Goal: Transaction & Acquisition: Book appointment/travel/reservation

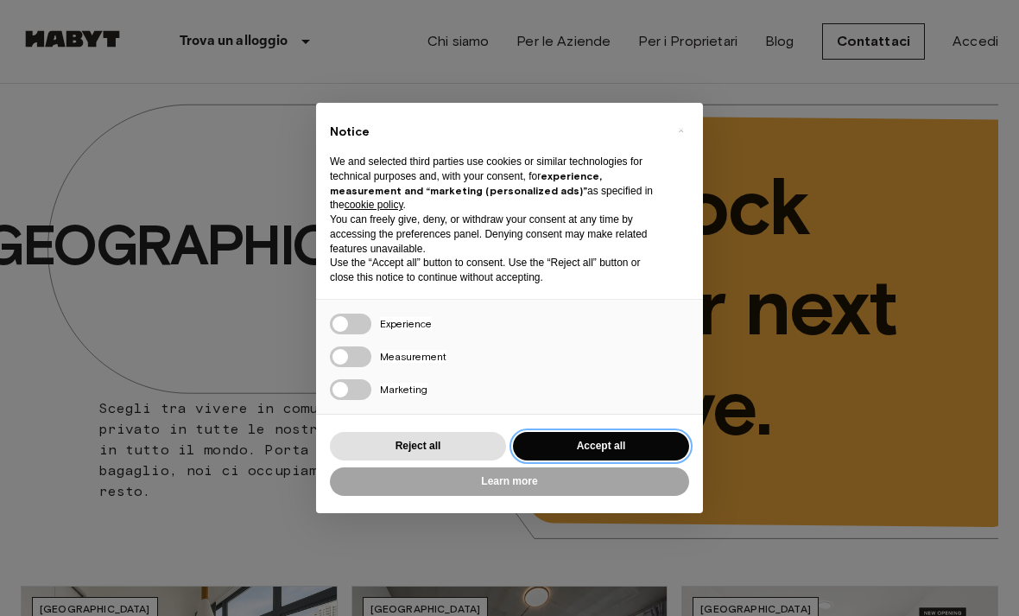
click at [636, 447] on button "Accept all" at bounding box center [601, 446] width 176 height 29
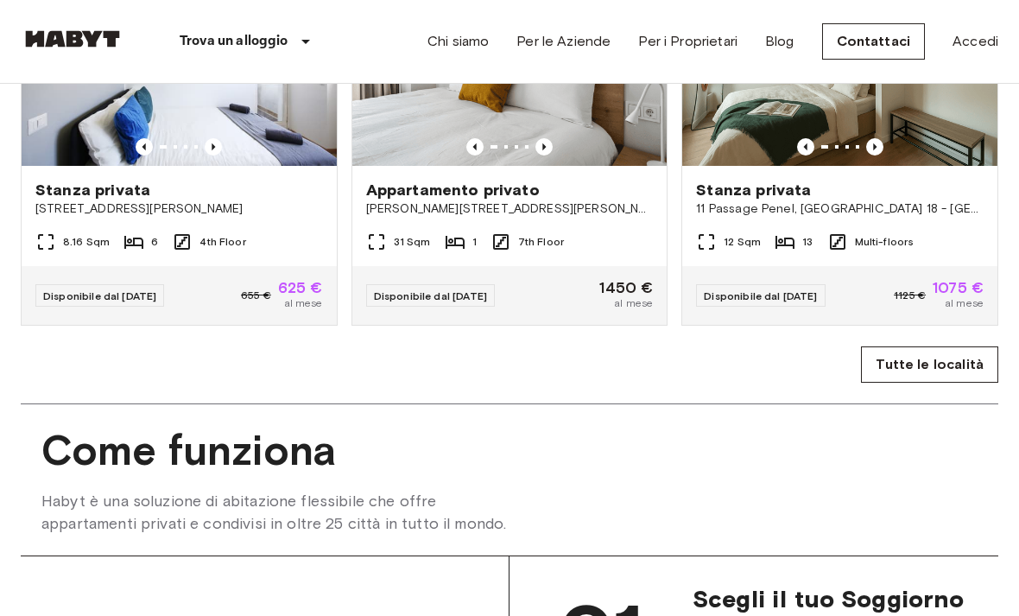
scroll to position [1016, 0]
click at [919, 371] on link "Tutte le località" at bounding box center [929, 364] width 137 height 36
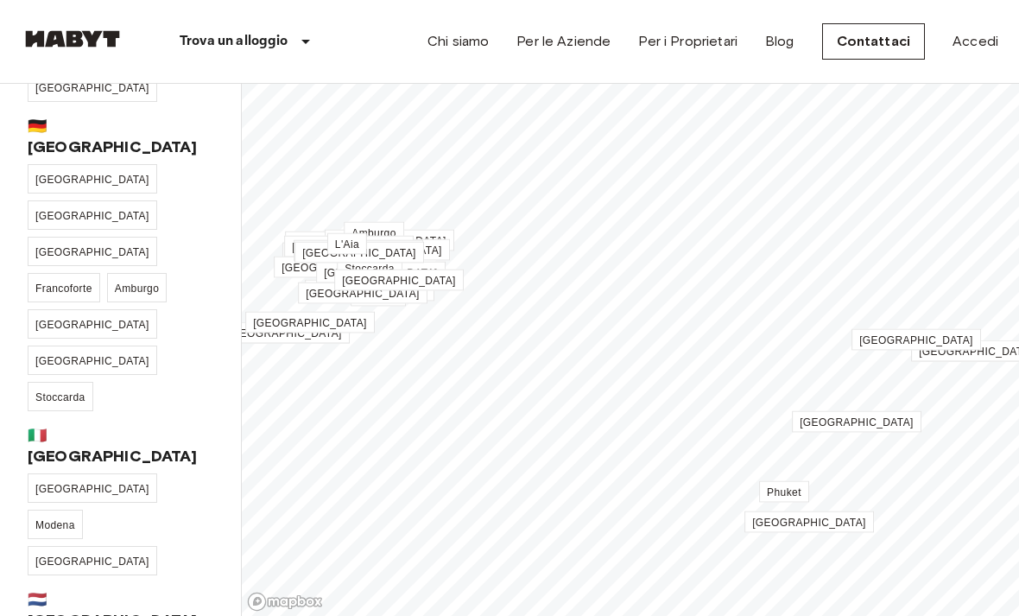
scroll to position [269, 0]
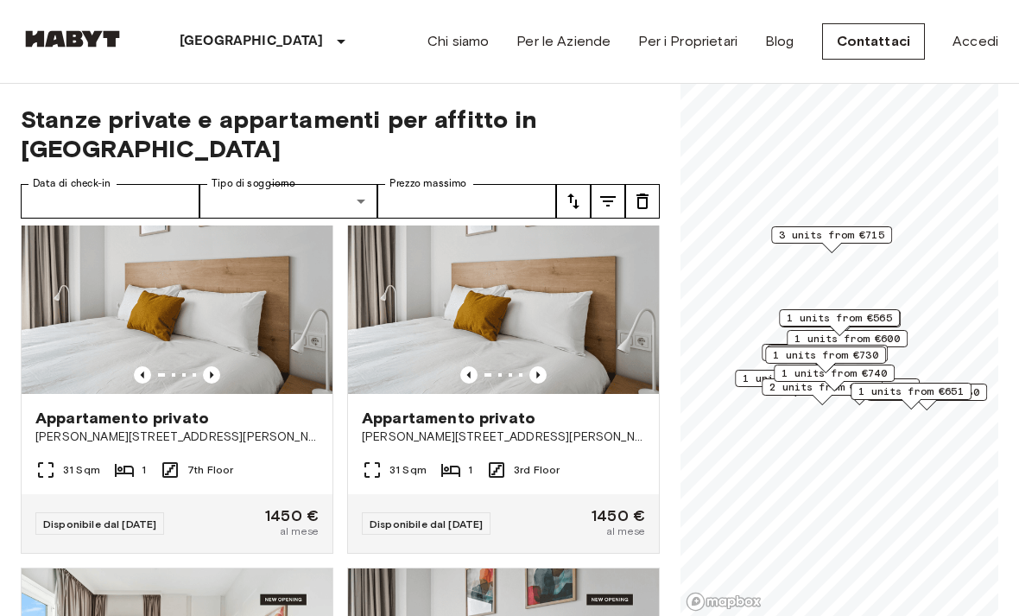
scroll to position [1582, 0]
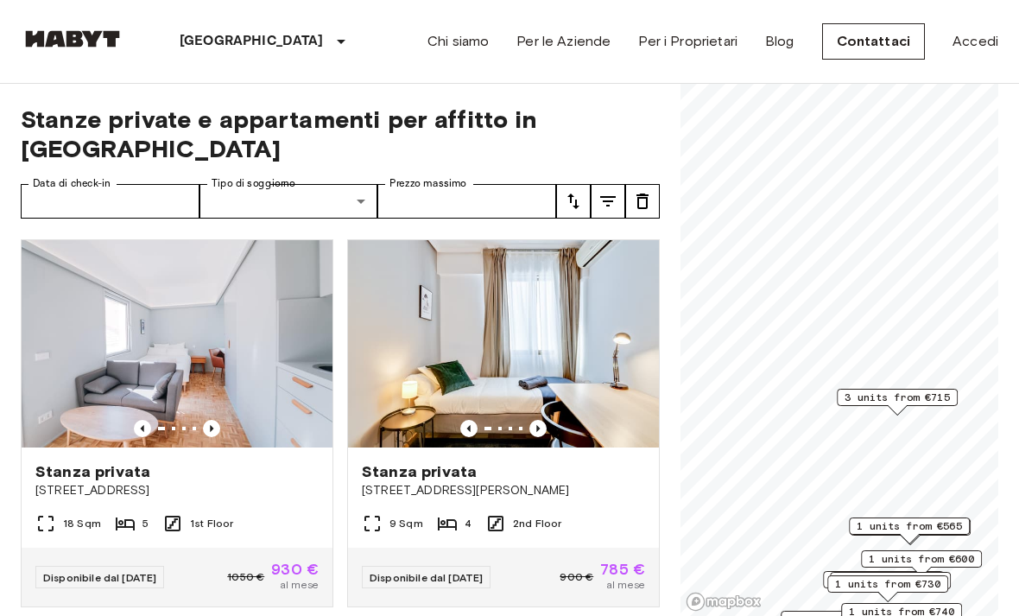
click at [869, 390] on span "3 units from €715" at bounding box center [897, 398] width 105 height 16
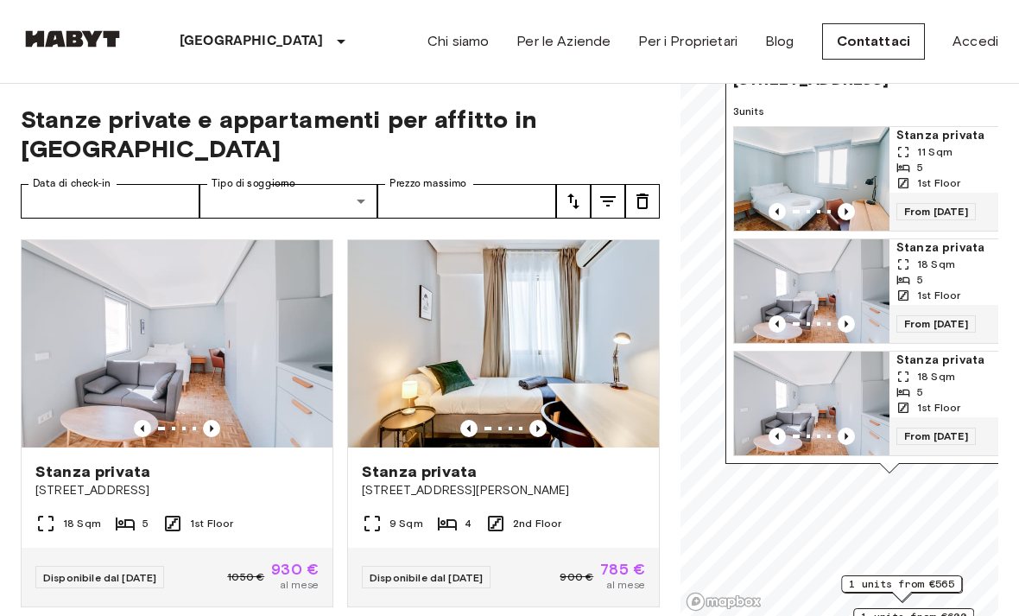
click at [851, 275] on img "Map marker" at bounding box center [811, 291] width 155 height 104
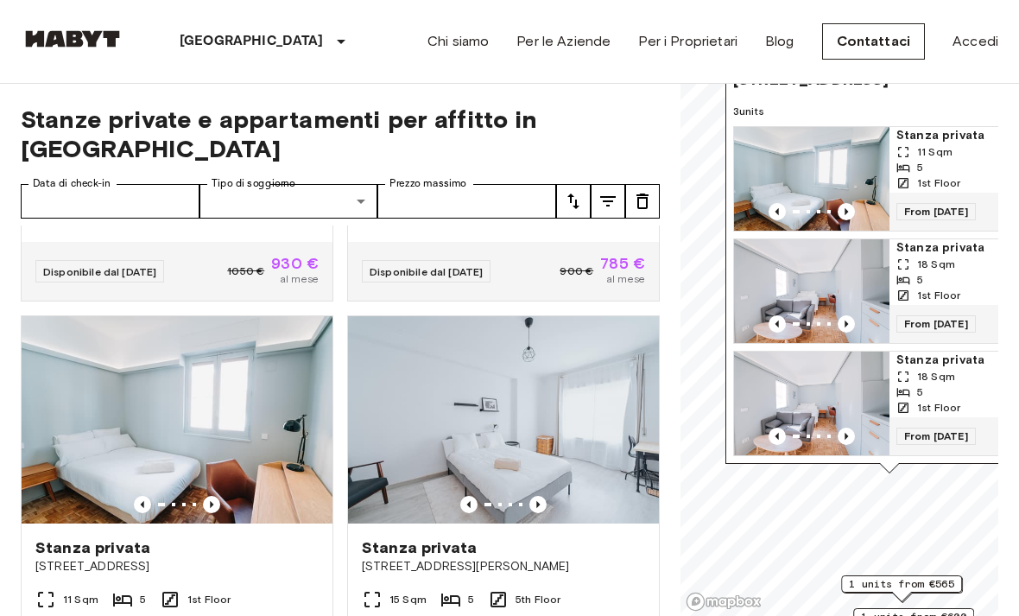
scroll to position [314, 0]
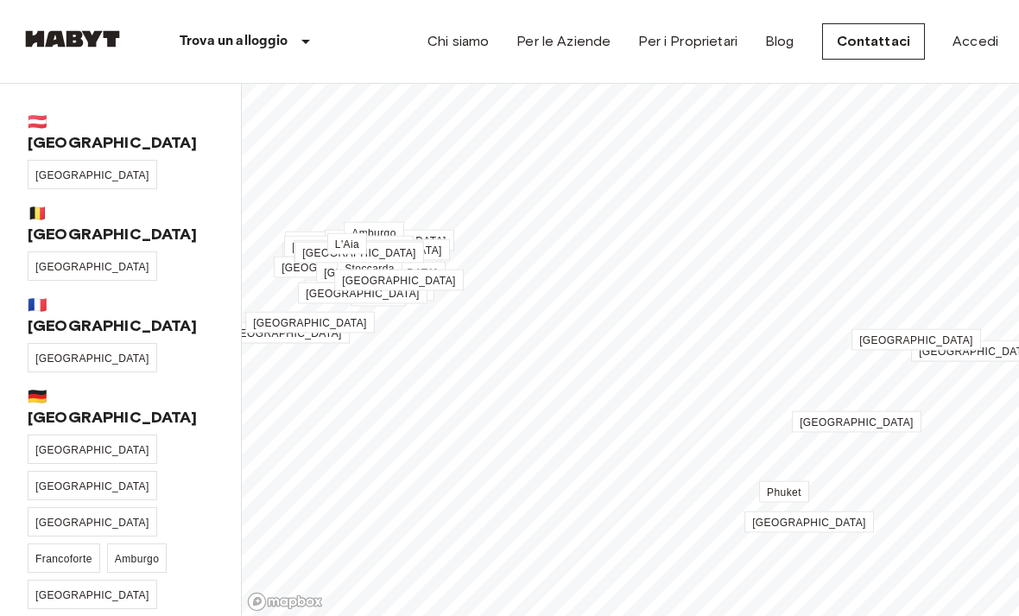
click at [446, 43] on link "Chi siamo" at bounding box center [458, 41] width 61 height 21
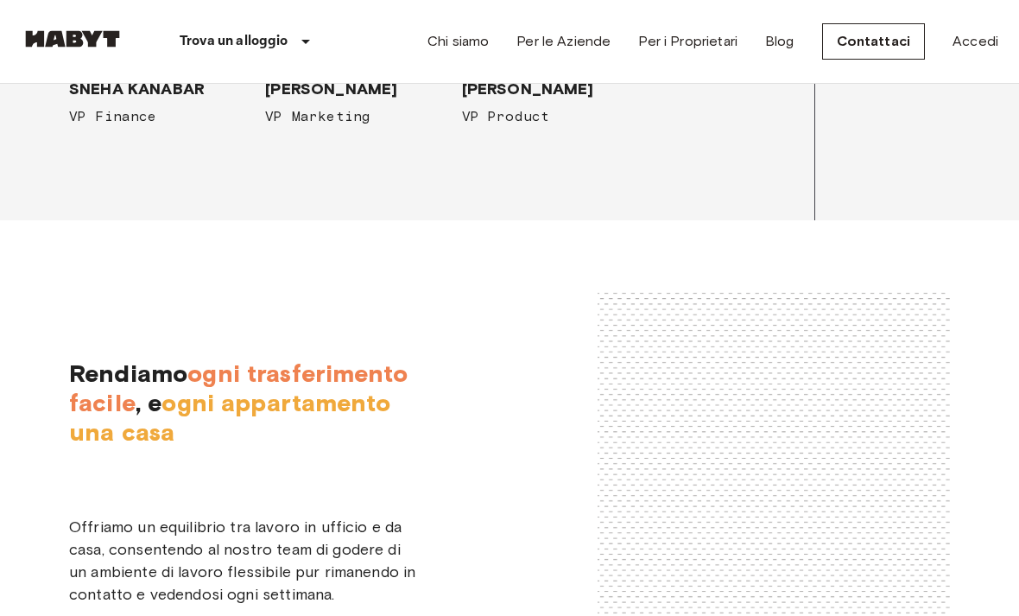
scroll to position [2630, 0]
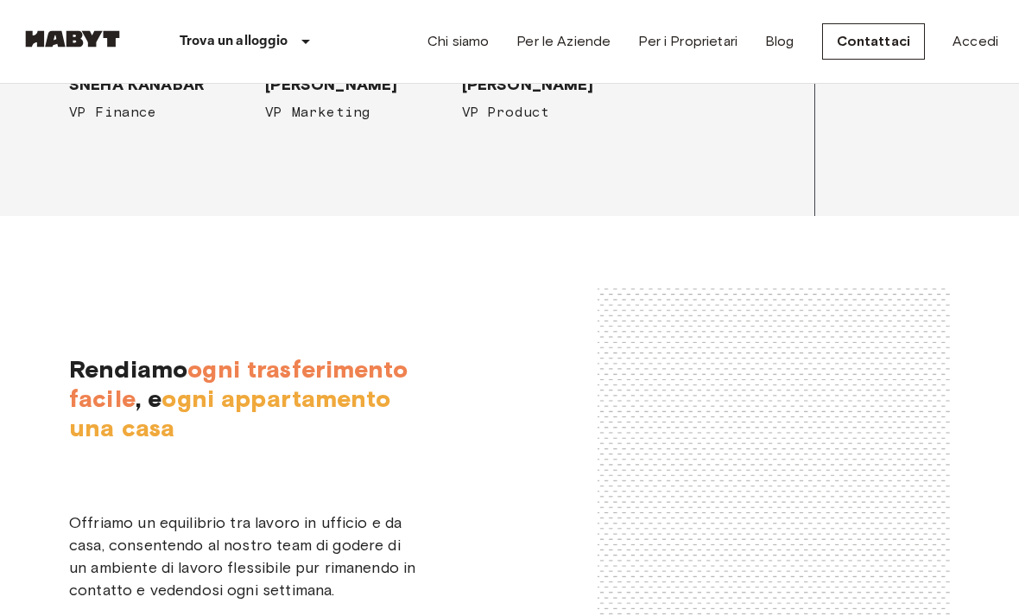
click at [261, 47] on div "[PERSON_NAME] CFO" at bounding box center [349, 9] width 196 height 76
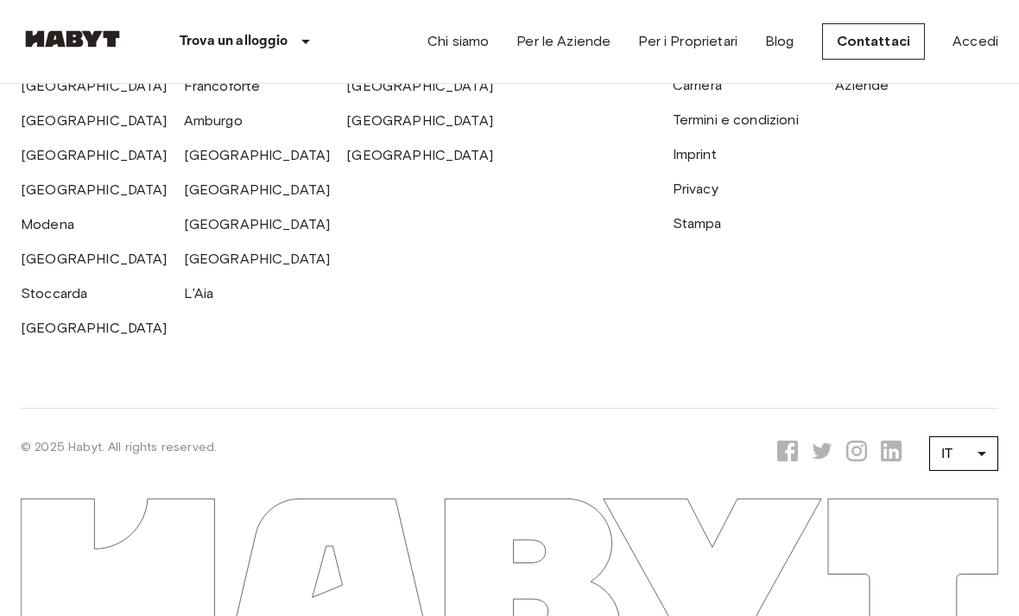
scroll to position [5602, 0]
click at [54, 336] on link "[GEOGRAPHIC_DATA]" at bounding box center [94, 328] width 147 height 16
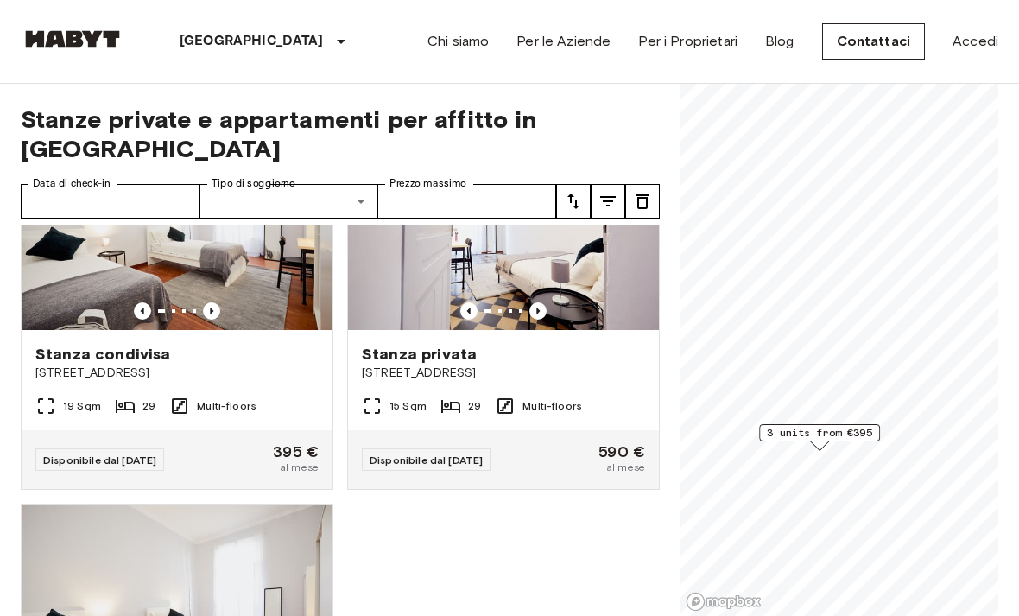
scroll to position [119, 0]
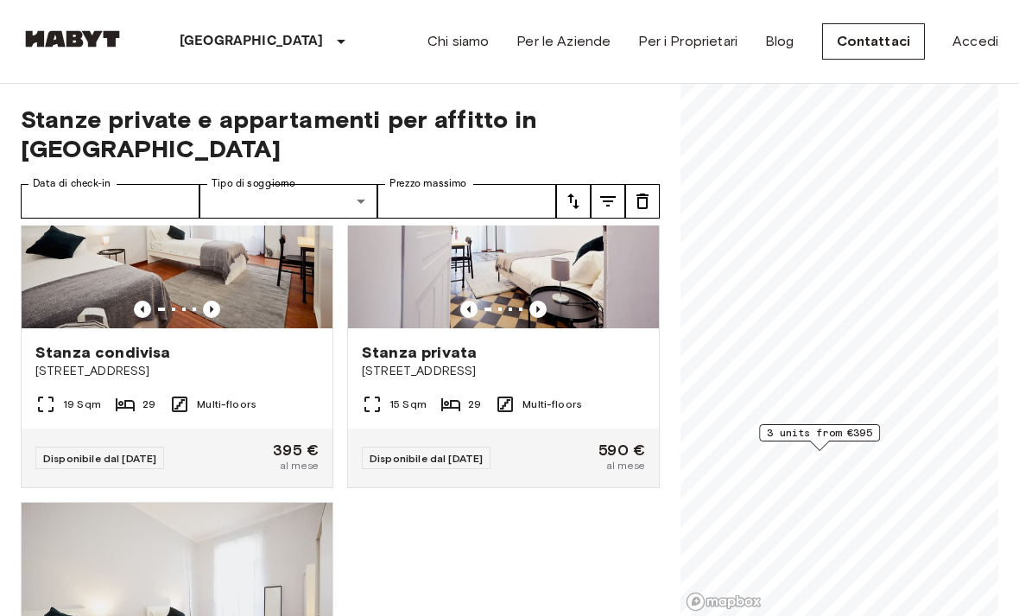
click at [146, 396] on span "29" at bounding box center [149, 404] width 13 height 16
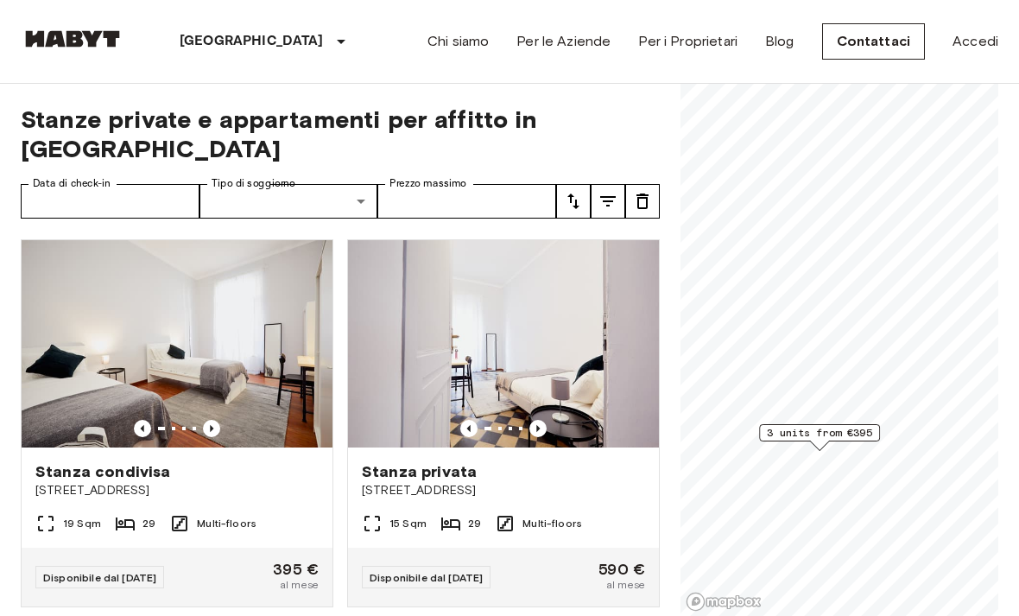
scroll to position [0, 0]
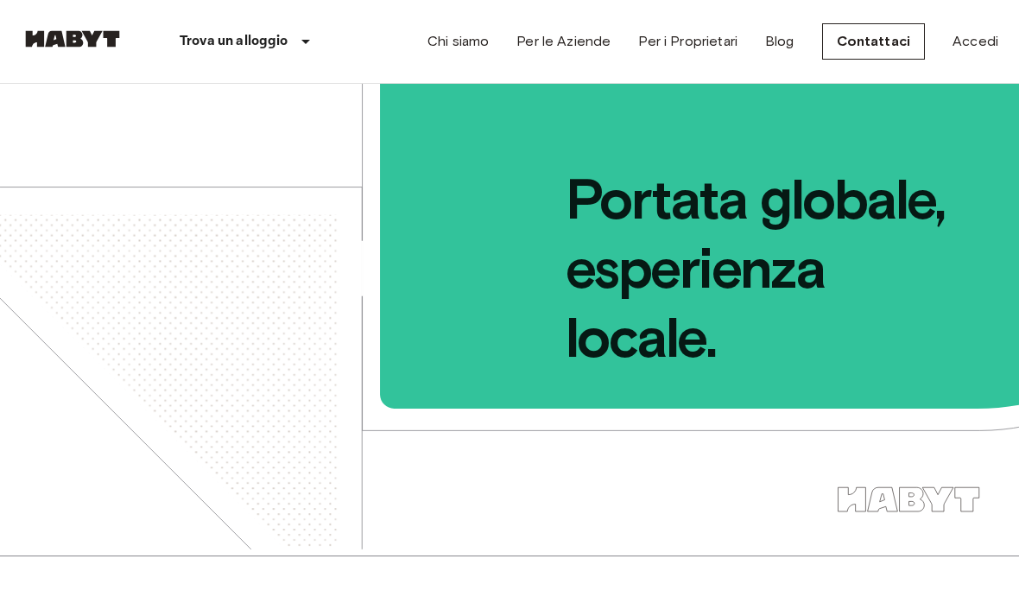
scroll to position [4310, 0]
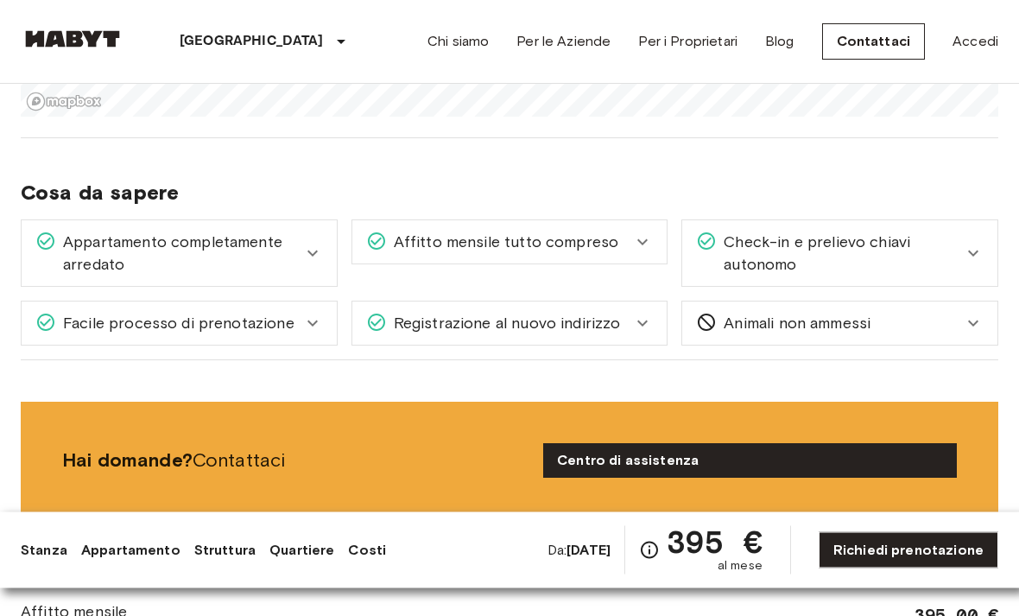
scroll to position [1973, 0]
click at [644, 235] on icon at bounding box center [642, 241] width 21 height 21
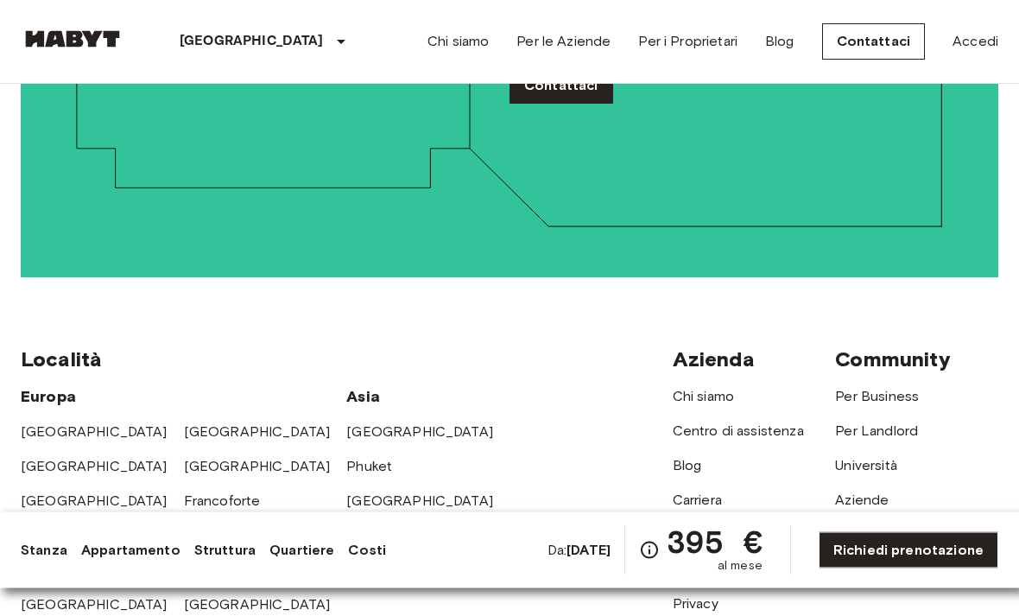
scroll to position [4450, 0]
